Goal: Task Accomplishment & Management: Complete application form

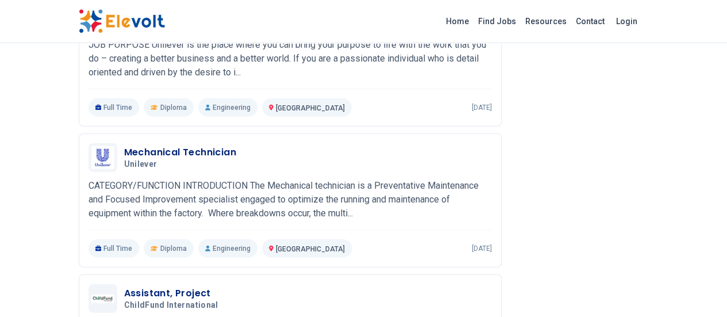
scroll to position [1445, 0]
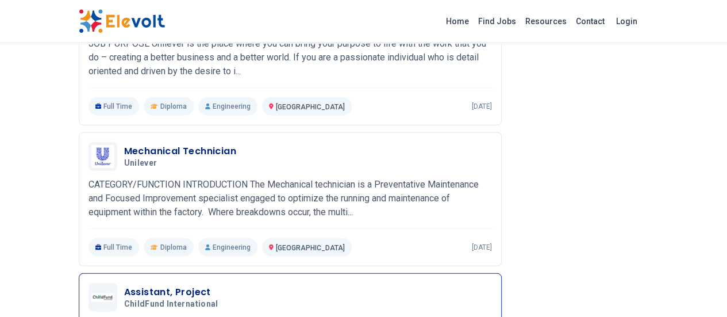
click at [124, 285] on h3 "Assistant, Project" at bounding box center [173, 292] width 99 height 14
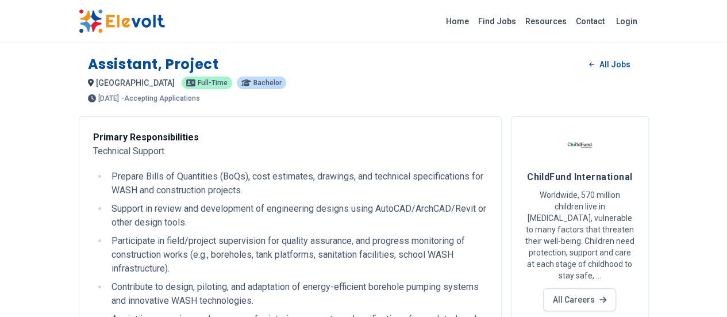
click at [635, 206] on p "Worldwide, 570 million children live in extreme poverty, vulnerable to many fac…" at bounding box center [580, 235] width 109 height 92
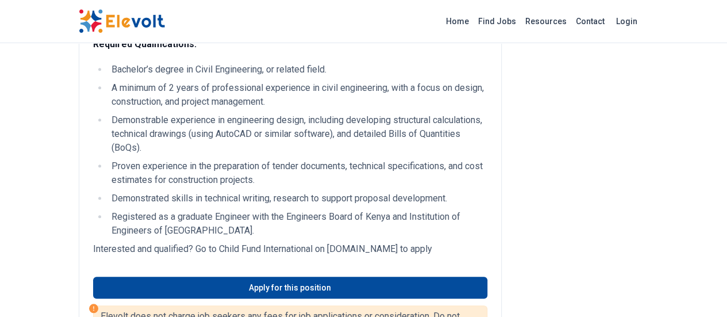
scroll to position [488, 0]
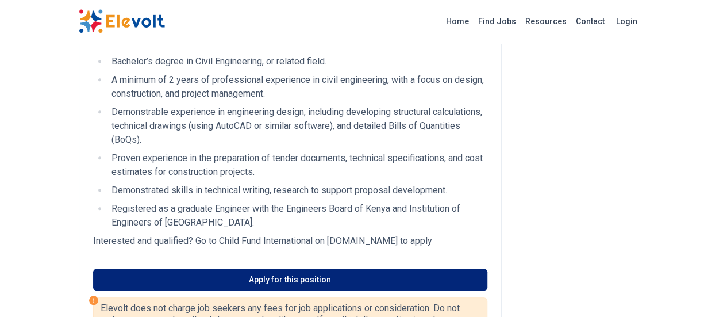
click at [244, 269] on link "Apply for this position" at bounding box center [290, 280] width 394 height 22
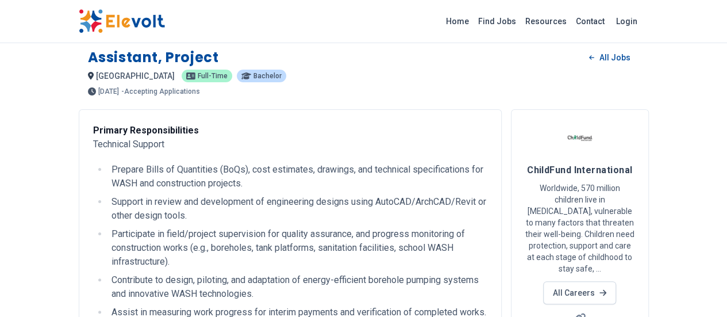
scroll to position [0, 0]
